Goal: Use online tool/utility

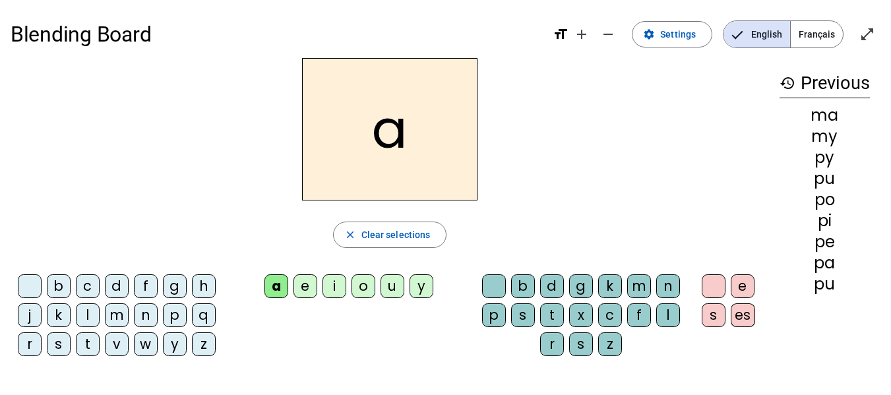
click at [299, 285] on div "e" at bounding box center [305, 286] width 24 height 24
click at [347, 287] on letter-bubble "i" at bounding box center [336, 288] width 29 height 29
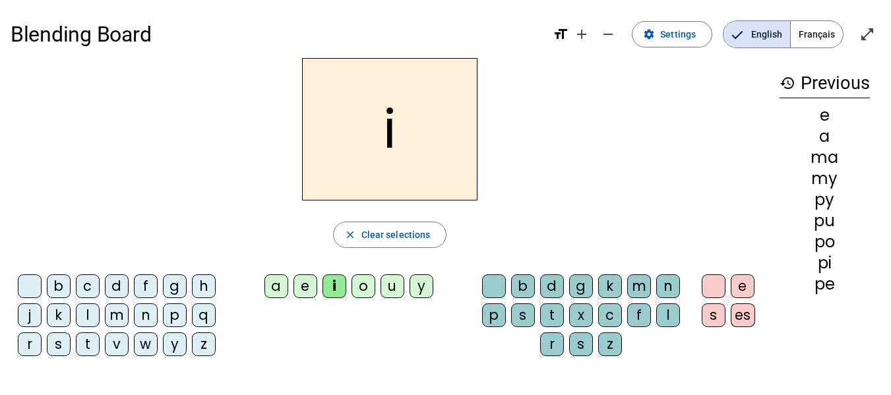
click at [272, 287] on div "a" at bounding box center [276, 286] width 24 height 24
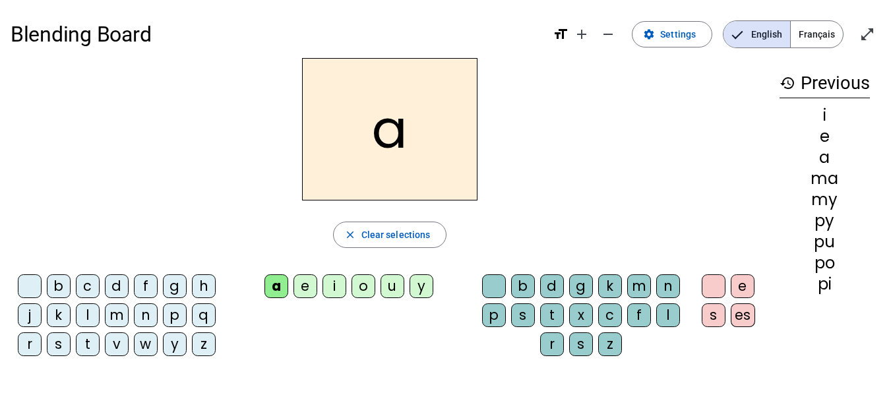
click at [395, 291] on div "u" at bounding box center [392, 286] width 24 height 24
click at [307, 293] on div "e" at bounding box center [305, 286] width 24 height 24
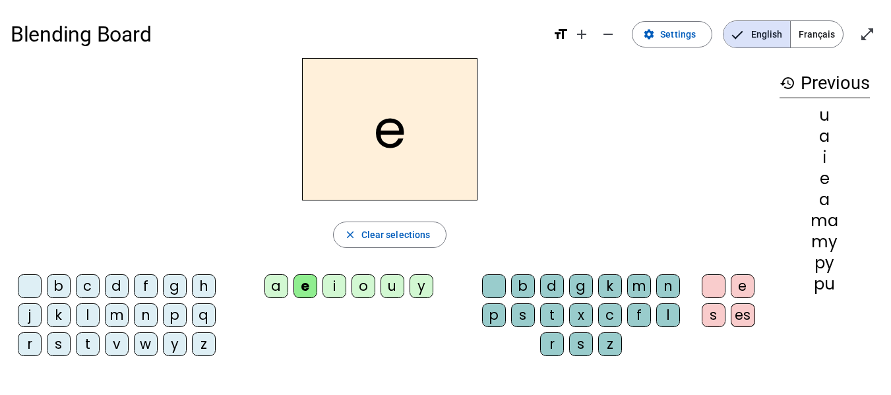
click at [417, 295] on div "y" at bounding box center [421, 286] width 24 height 24
click at [337, 287] on div "i" at bounding box center [334, 286] width 24 height 24
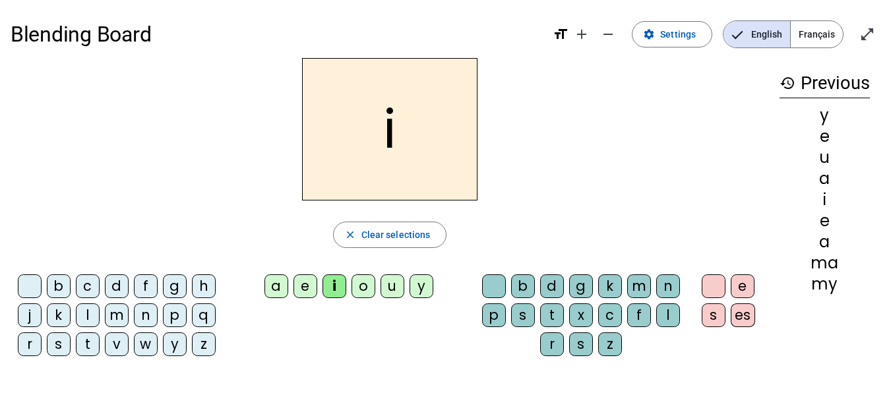
click at [59, 284] on div "b" at bounding box center [59, 286] width 24 height 24
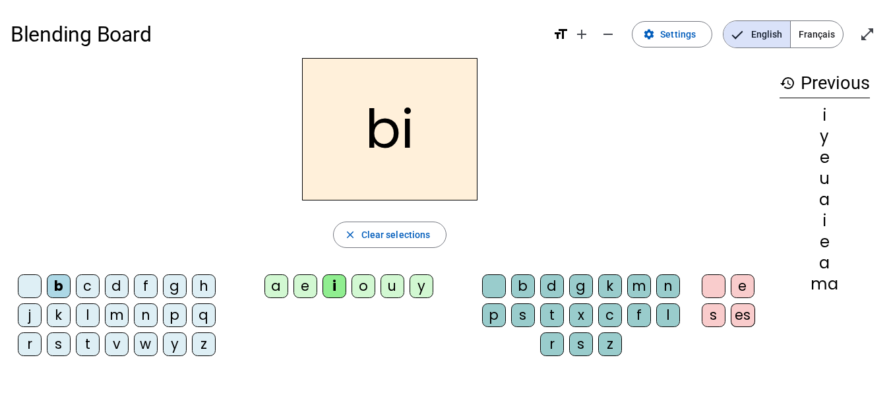
click at [269, 290] on div "a" at bounding box center [276, 286] width 24 height 24
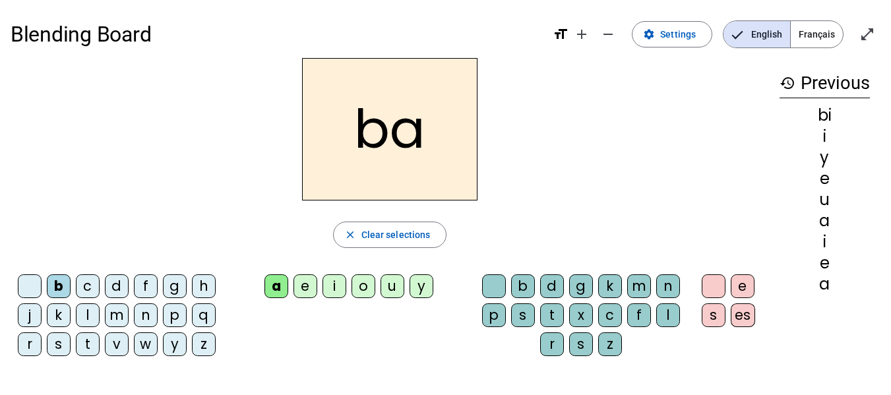
click at [307, 291] on div "e" at bounding box center [305, 286] width 24 height 24
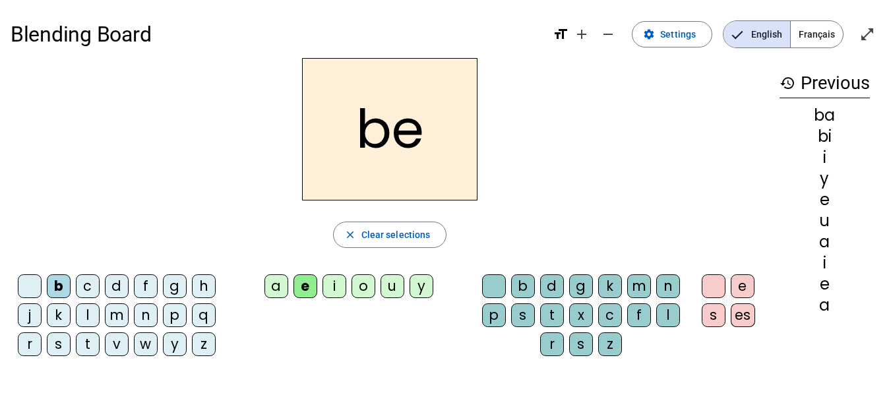
click at [364, 289] on div "o" at bounding box center [363, 286] width 24 height 24
click at [392, 286] on div "u" at bounding box center [392, 286] width 24 height 24
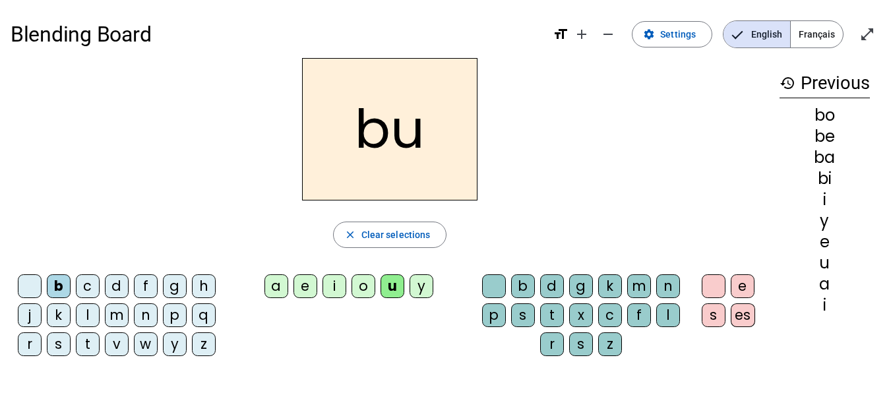
click at [429, 289] on div "y" at bounding box center [421, 286] width 24 height 24
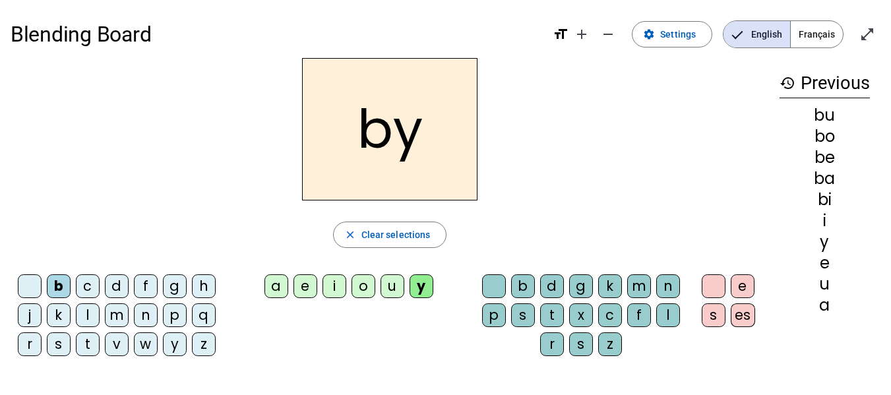
click at [332, 289] on div "i" at bounding box center [334, 286] width 24 height 24
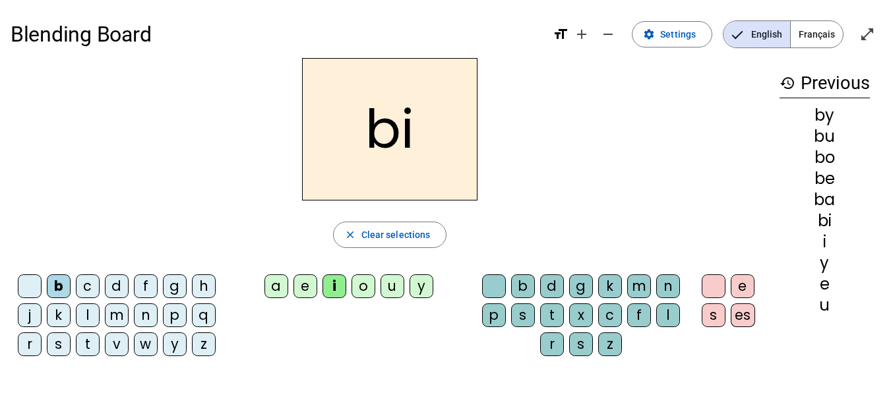
click at [118, 315] on div "m" at bounding box center [117, 315] width 24 height 24
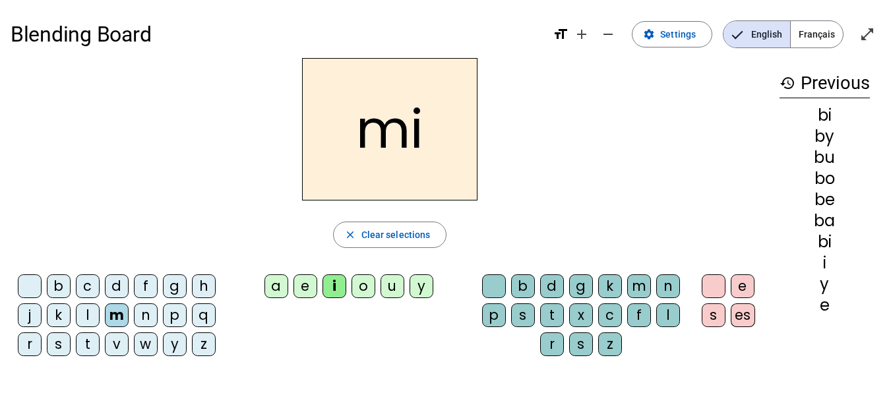
click at [275, 282] on div "a" at bounding box center [276, 286] width 24 height 24
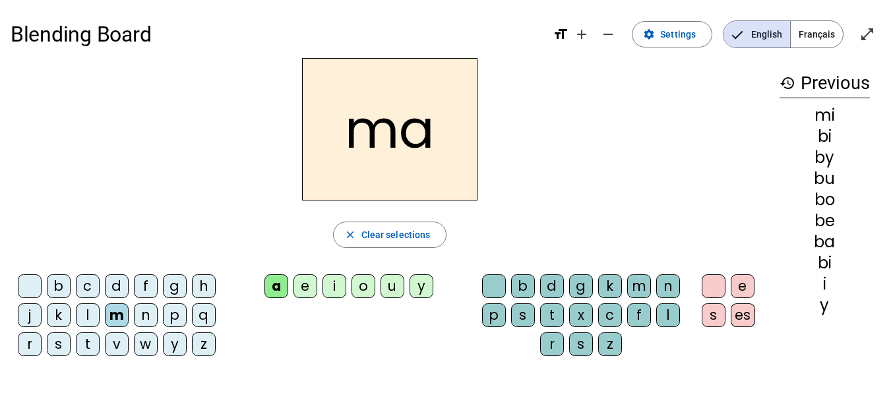
click at [307, 283] on div "e" at bounding box center [305, 286] width 24 height 24
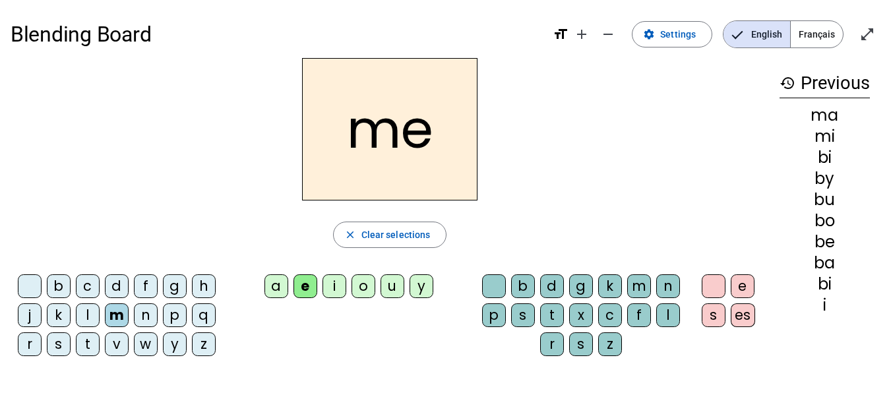
click at [337, 287] on div "i" at bounding box center [334, 286] width 24 height 24
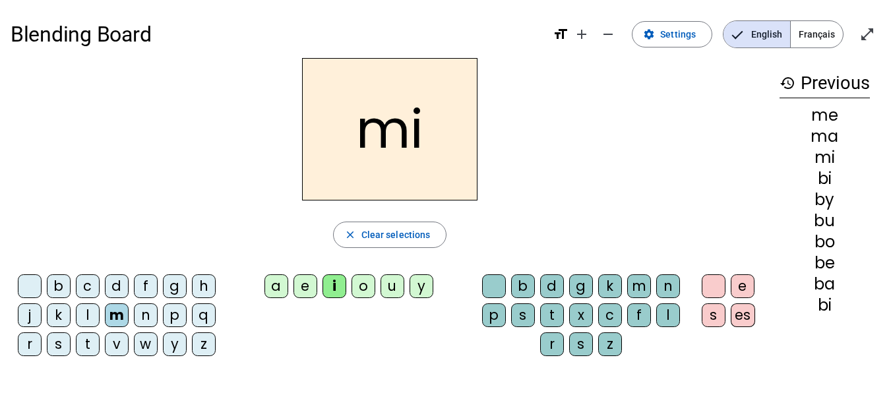
click at [365, 287] on div "o" at bounding box center [363, 286] width 24 height 24
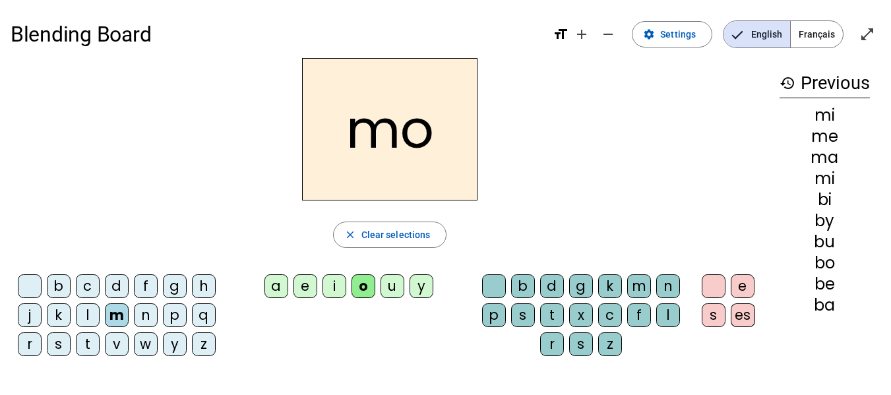
click at [386, 287] on div "u" at bounding box center [392, 286] width 24 height 24
click at [281, 286] on div "a" at bounding box center [276, 286] width 24 height 24
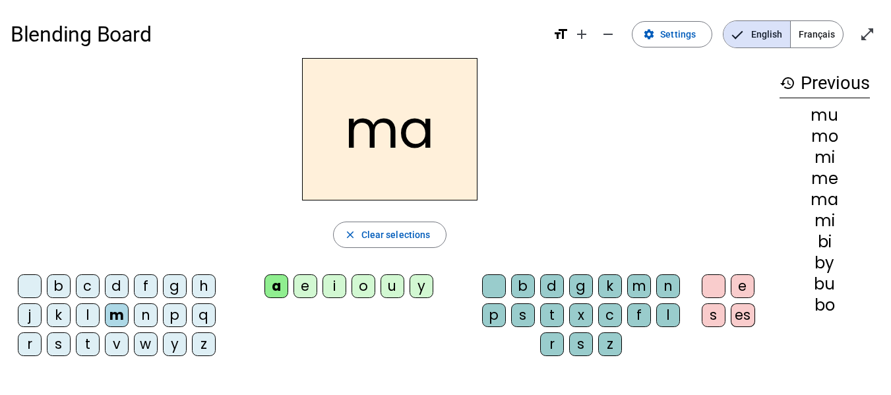
click at [143, 317] on div "n" at bounding box center [146, 315] width 24 height 24
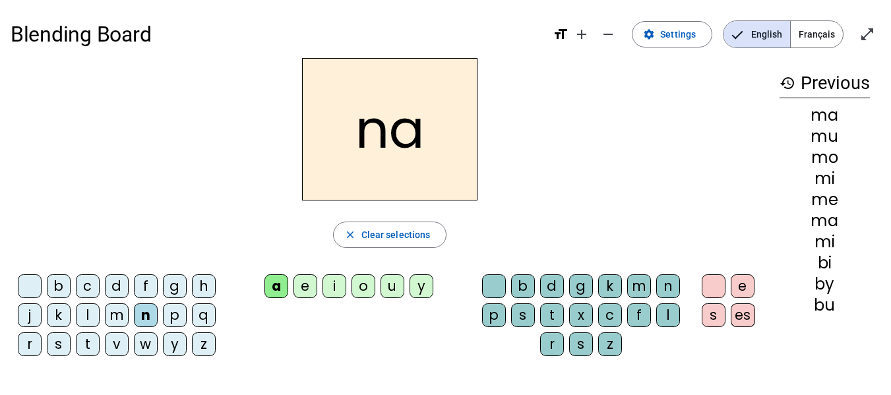
click at [301, 285] on div "e" at bounding box center [305, 286] width 24 height 24
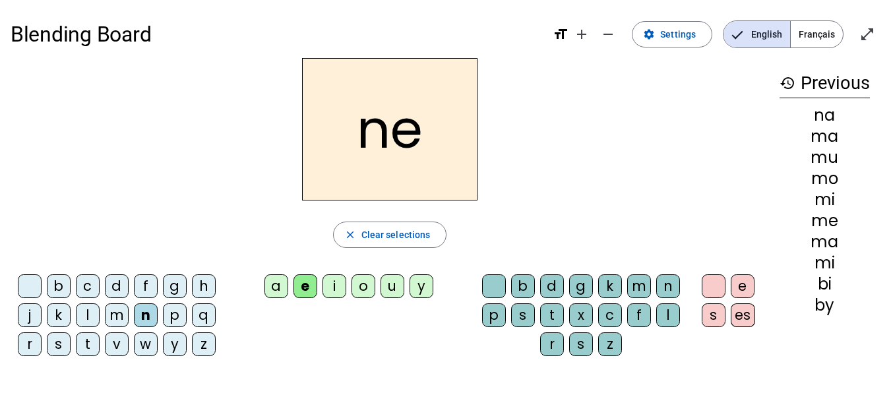
click at [328, 289] on div "i" at bounding box center [334, 286] width 24 height 24
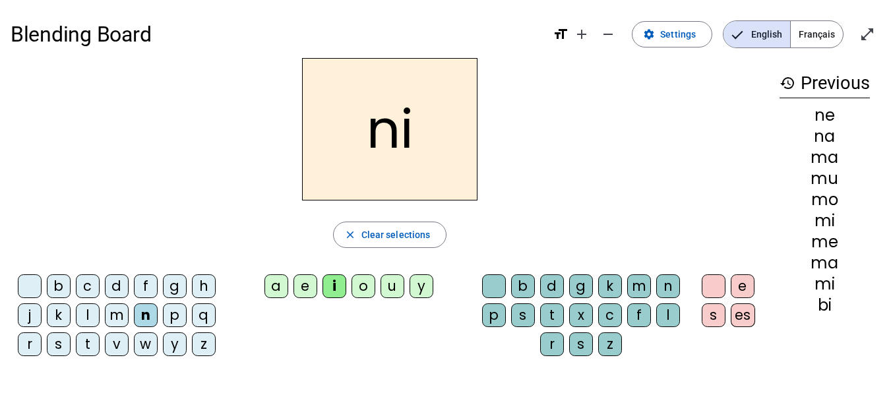
click at [364, 291] on div "o" at bounding box center [363, 286] width 24 height 24
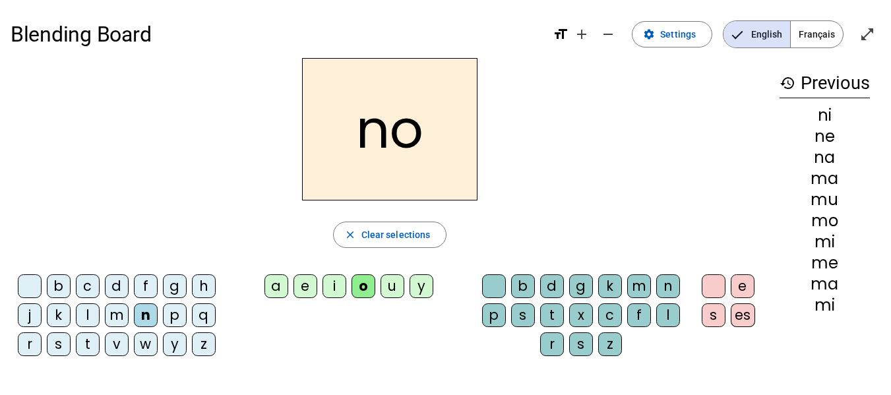
click at [388, 293] on div "u" at bounding box center [392, 286] width 24 height 24
click at [26, 286] on div at bounding box center [30, 286] width 24 height 24
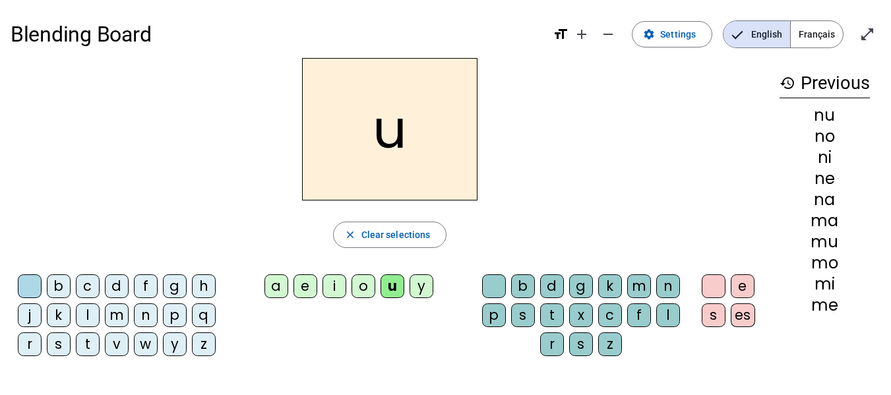
click at [328, 281] on div "i" at bounding box center [334, 286] width 24 height 24
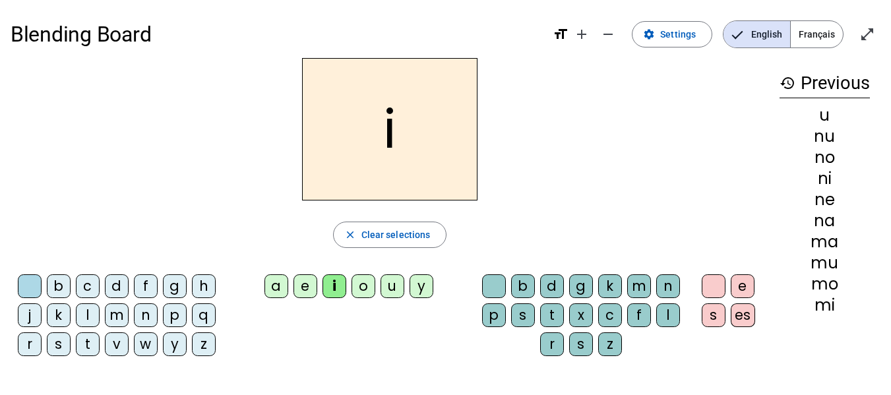
click at [524, 309] on div "s" at bounding box center [523, 315] width 24 height 24
click at [634, 318] on div "f" at bounding box center [639, 315] width 24 height 24
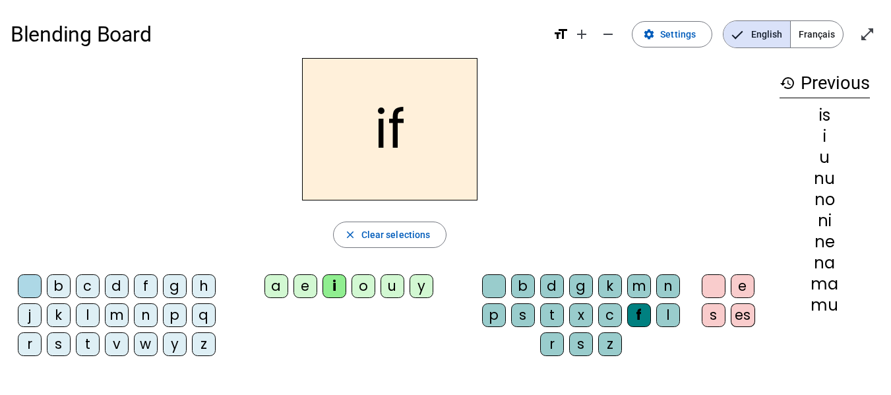
click at [664, 318] on div "l" at bounding box center [668, 315] width 24 height 24
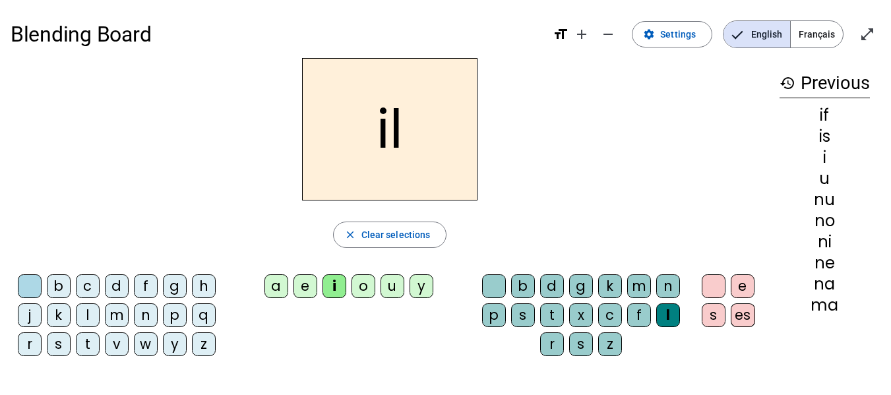
click at [301, 291] on div "e" at bounding box center [305, 286] width 24 height 24
